Goal: Find specific page/section: Find specific page/section

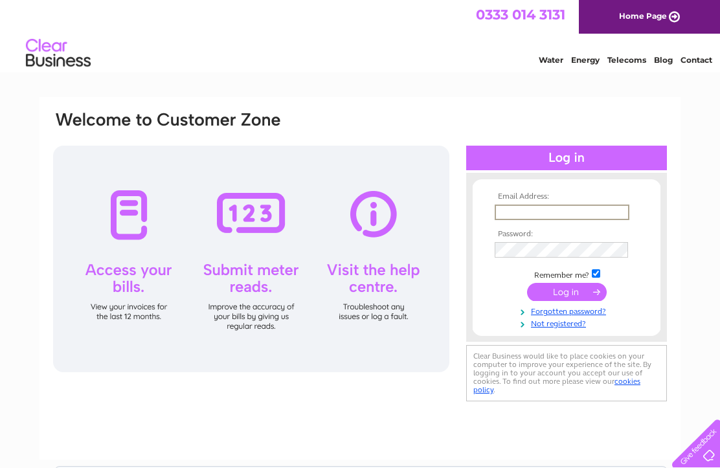
type input "nealebrothers@hotmail.com"
click at [567, 298] on input "submit" at bounding box center [567, 292] width 80 height 18
click at [571, 300] on input "submit" at bounding box center [567, 291] width 80 height 18
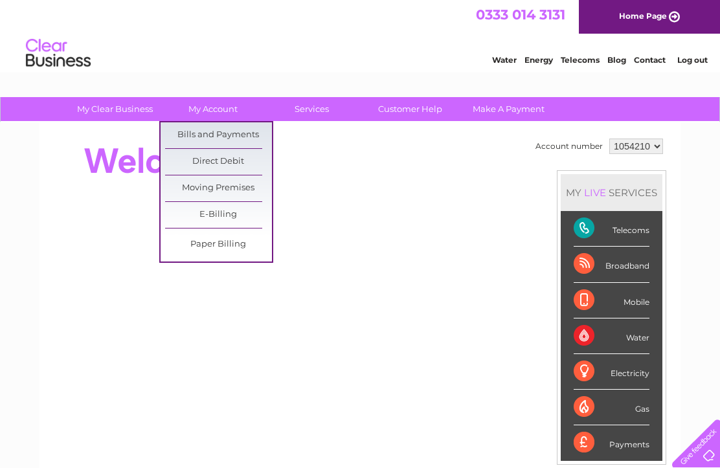
click at [247, 137] on link "Bills and Payments" at bounding box center [218, 135] width 107 height 26
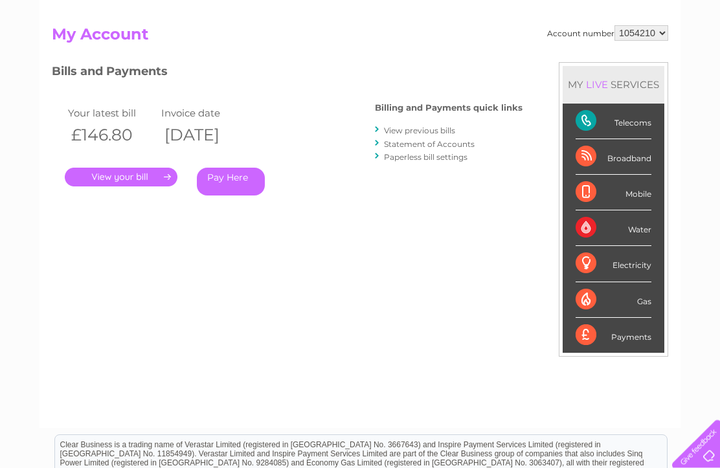
scroll to position [128, 0]
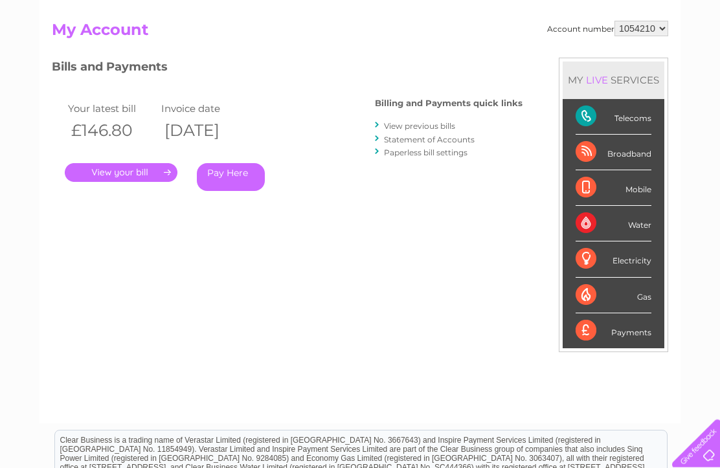
click at [149, 175] on link "." at bounding box center [121, 172] width 113 height 19
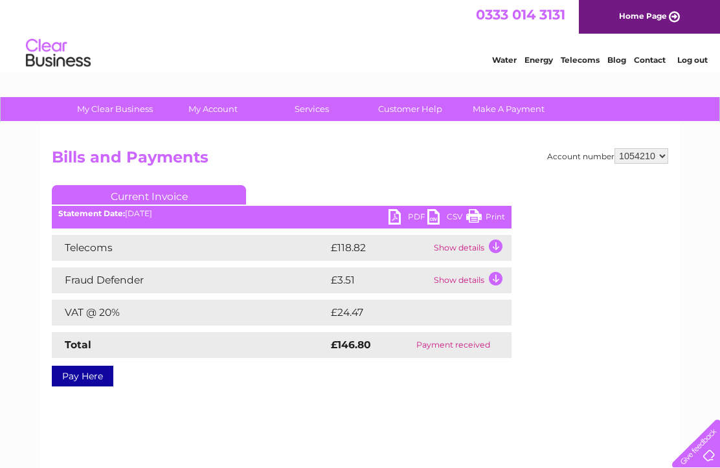
click at [487, 210] on link "Print" at bounding box center [485, 218] width 39 height 19
